Goal: Book appointment/travel/reservation

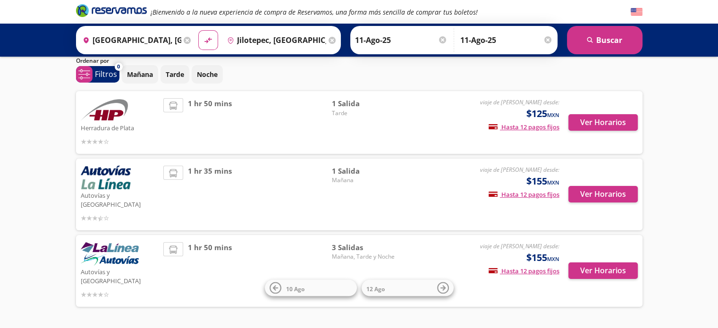
scroll to position [45, 0]
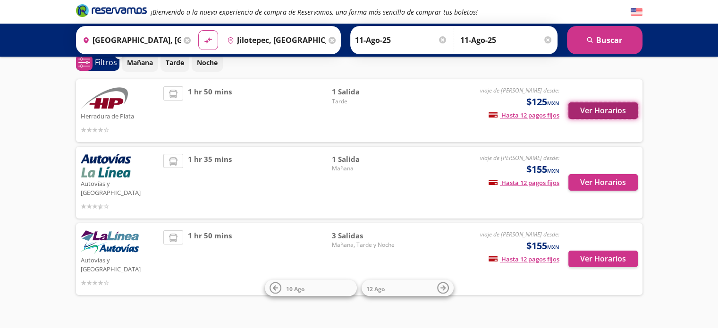
click at [597, 111] on button "Ver Horarios" at bounding box center [602, 110] width 69 height 17
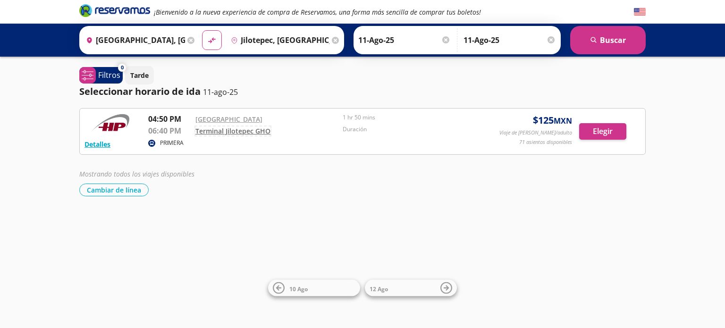
click at [261, 130] on link "Terminal Jilotepec GHO" at bounding box center [232, 130] width 75 height 9
click at [599, 132] on button "Elegir" at bounding box center [602, 131] width 47 height 17
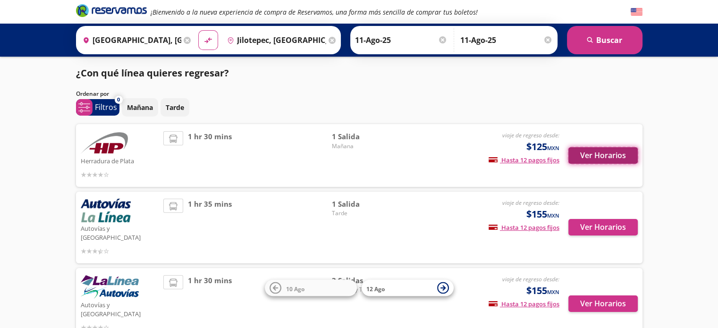
click at [604, 156] on button "Ver Horarios" at bounding box center [602, 155] width 69 height 17
